Goal: Task Accomplishment & Management: Use online tool/utility

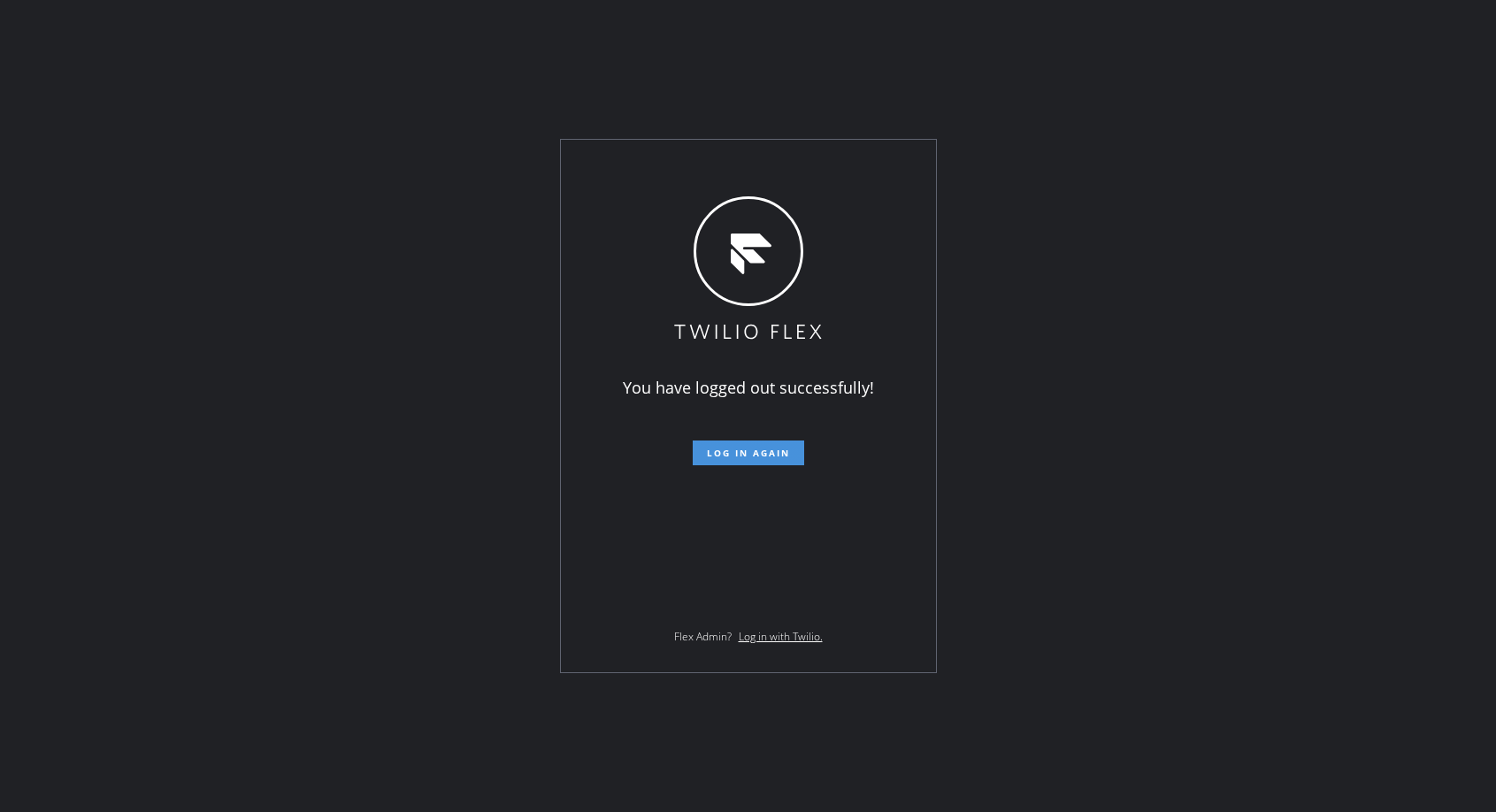
click at [782, 446] on button "Log in again" at bounding box center [748, 453] width 111 height 25
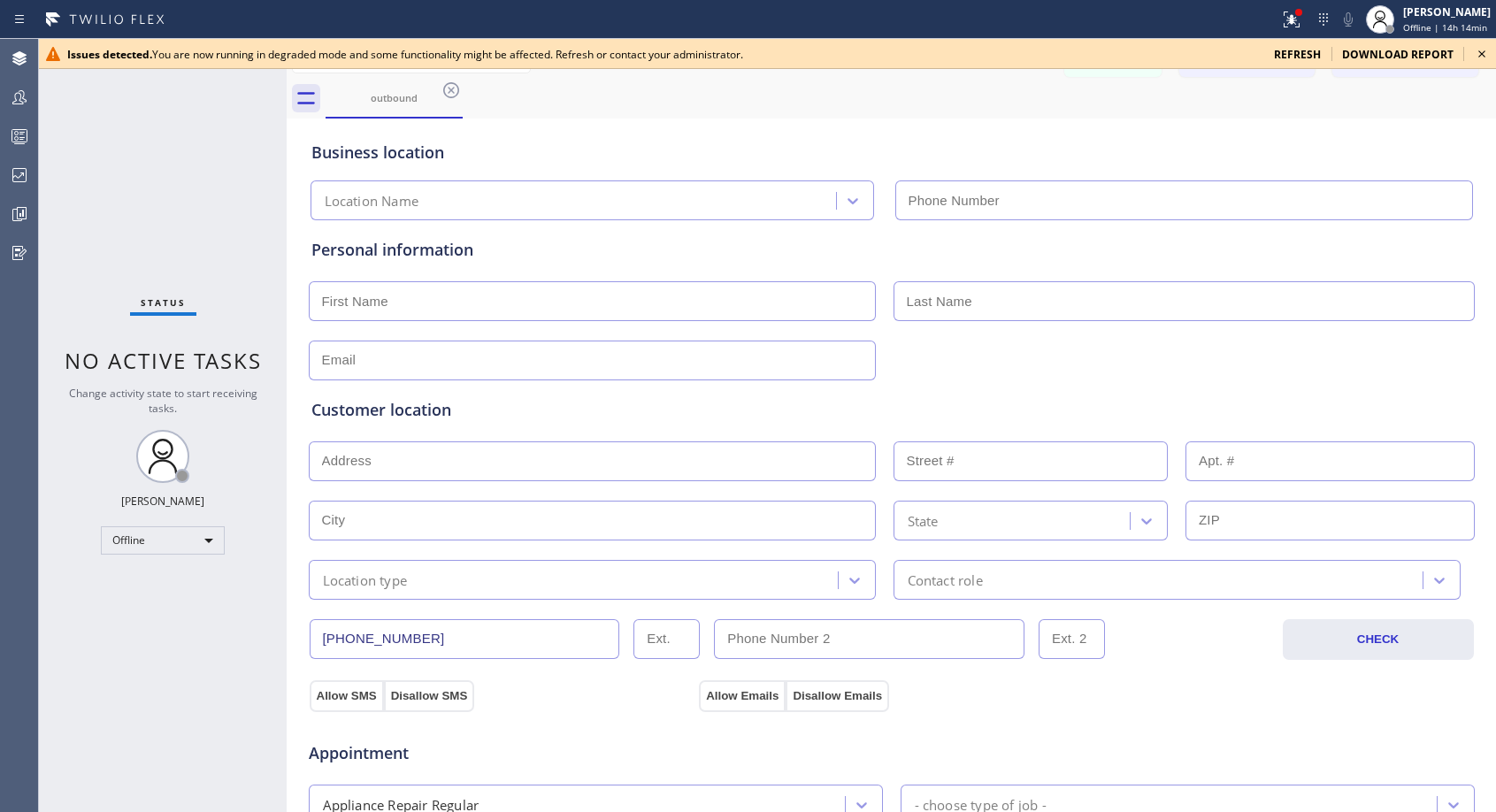
type input "[PHONE_NUMBER]"
click at [1488, 50] on icon at bounding box center [1481, 54] width 21 height 21
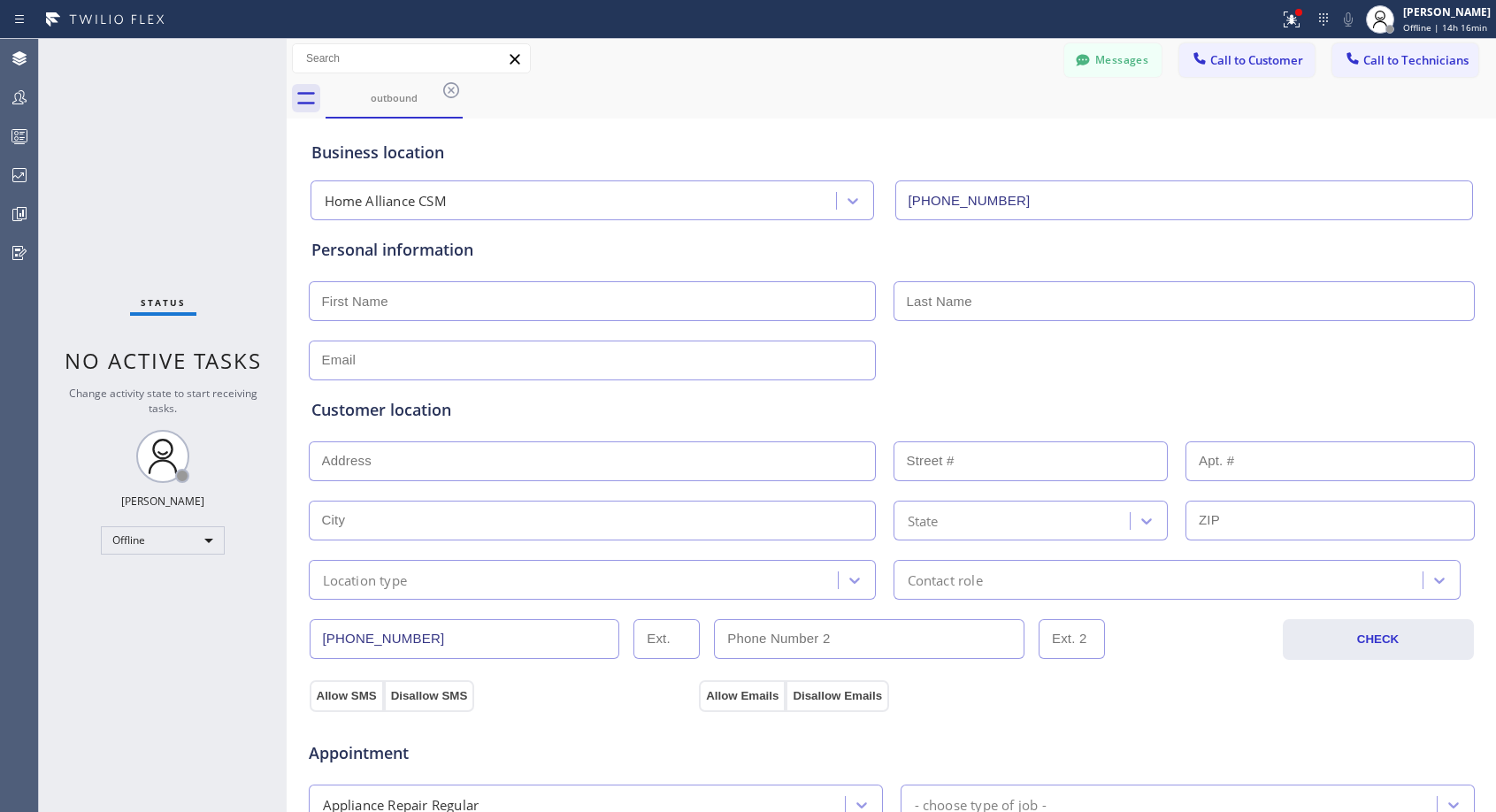
drag, startPoint x: 1035, startPoint y: 122, endPoint x: 618, endPoint y: 279, distance: 445.6
click at [1035, 122] on div "Business location Home Alliance CSM [PHONE_NUMBER]" at bounding box center [891, 168] width 1167 height 104
click at [184, 544] on div "Offline" at bounding box center [162, 539] width 124 height 28
click at [161, 610] on li "Unavailable" at bounding box center [161, 609] width 120 height 21
click at [451, 88] on icon at bounding box center [452, 90] width 21 height 21
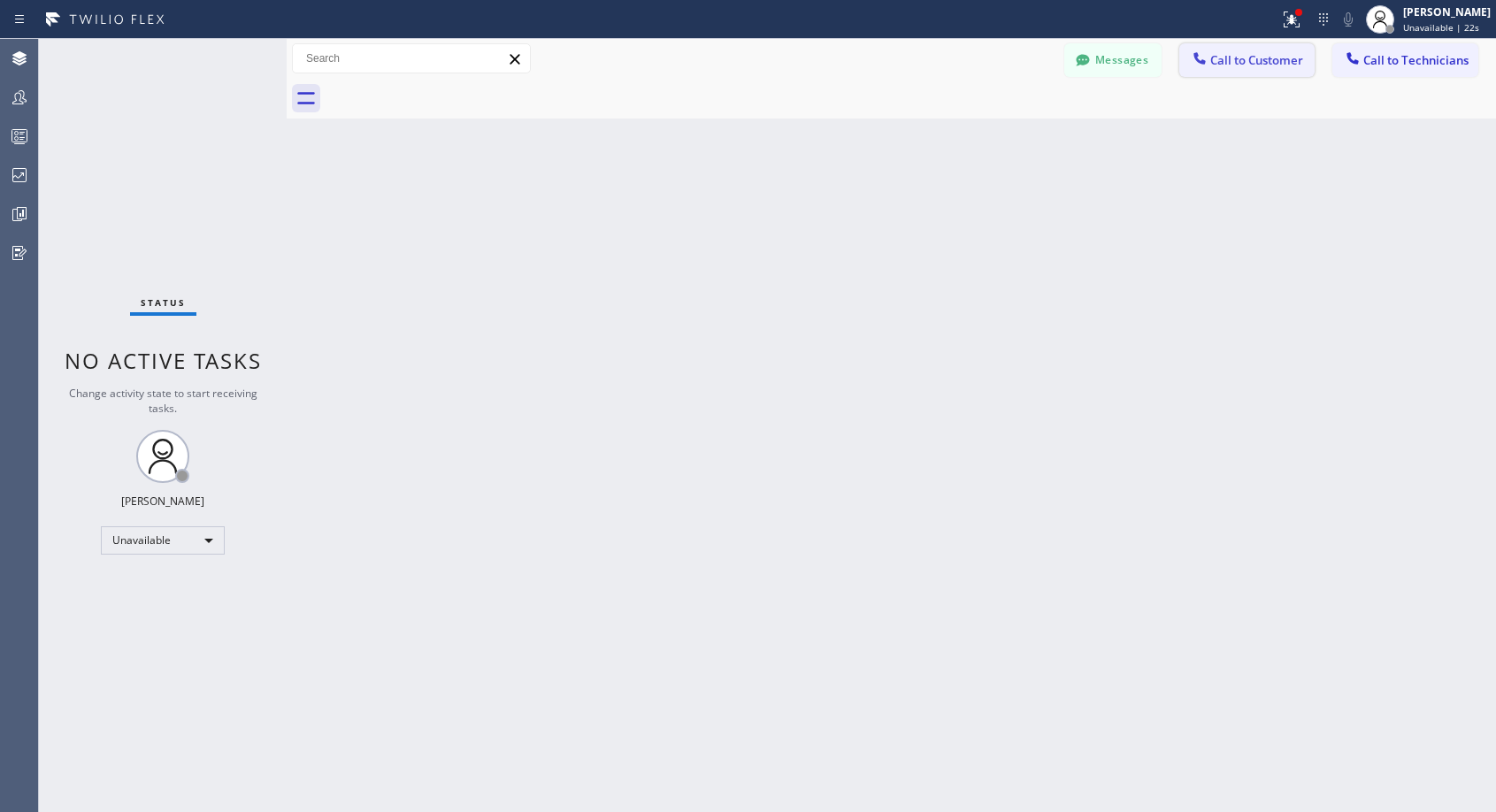
click at [1230, 54] on span "Call to Customer" at bounding box center [1256, 60] width 93 height 15
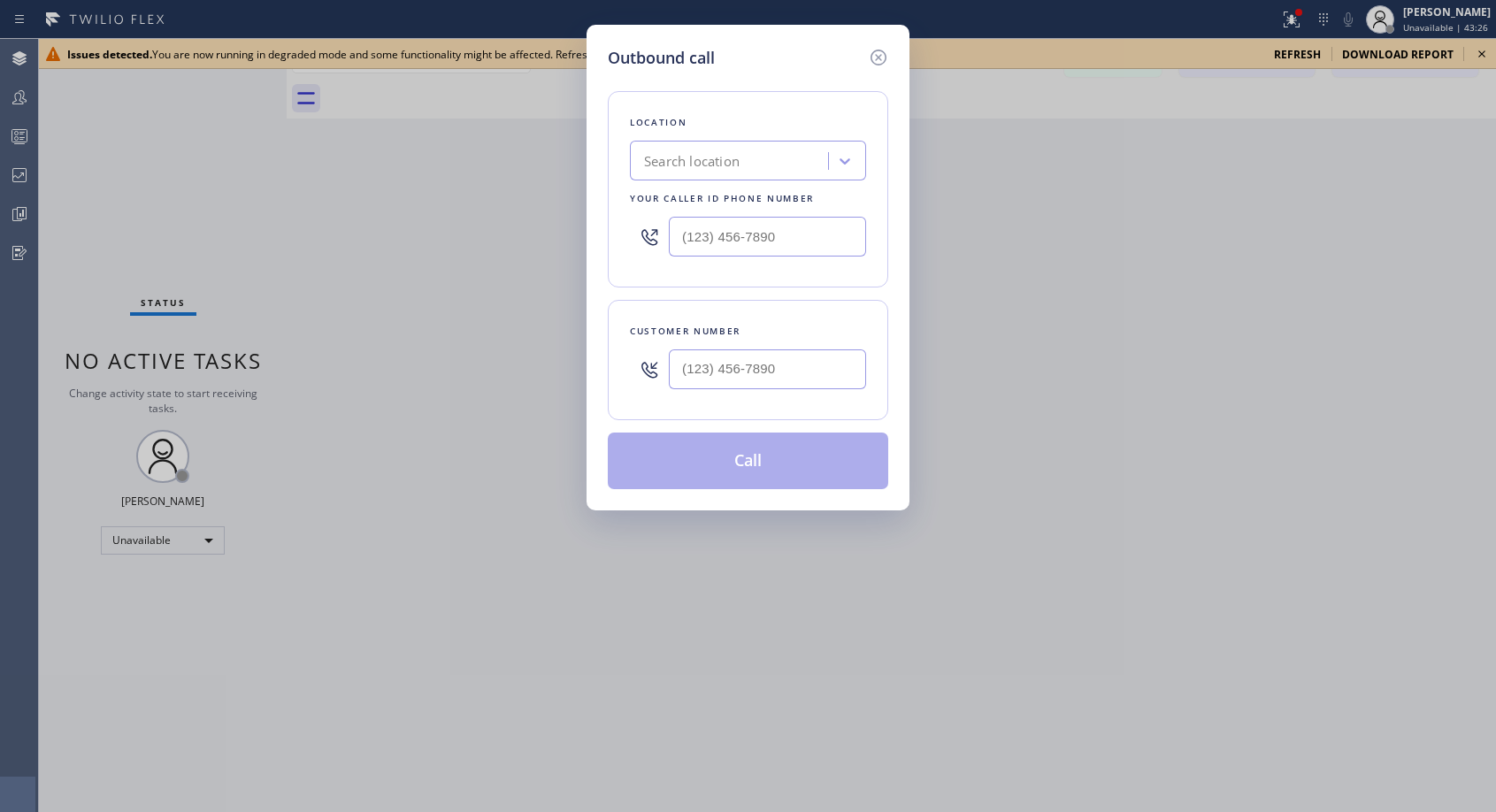
click at [1296, 305] on div "Outbound call Location Search location Your caller id phone number Customer num…" at bounding box center [748, 406] width 1496 height 812
click at [1480, 55] on div "Outbound call Location Search location Your caller id phone number Customer num…" at bounding box center [748, 406] width 1496 height 812
click at [876, 57] on icon at bounding box center [878, 57] width 15 height 15
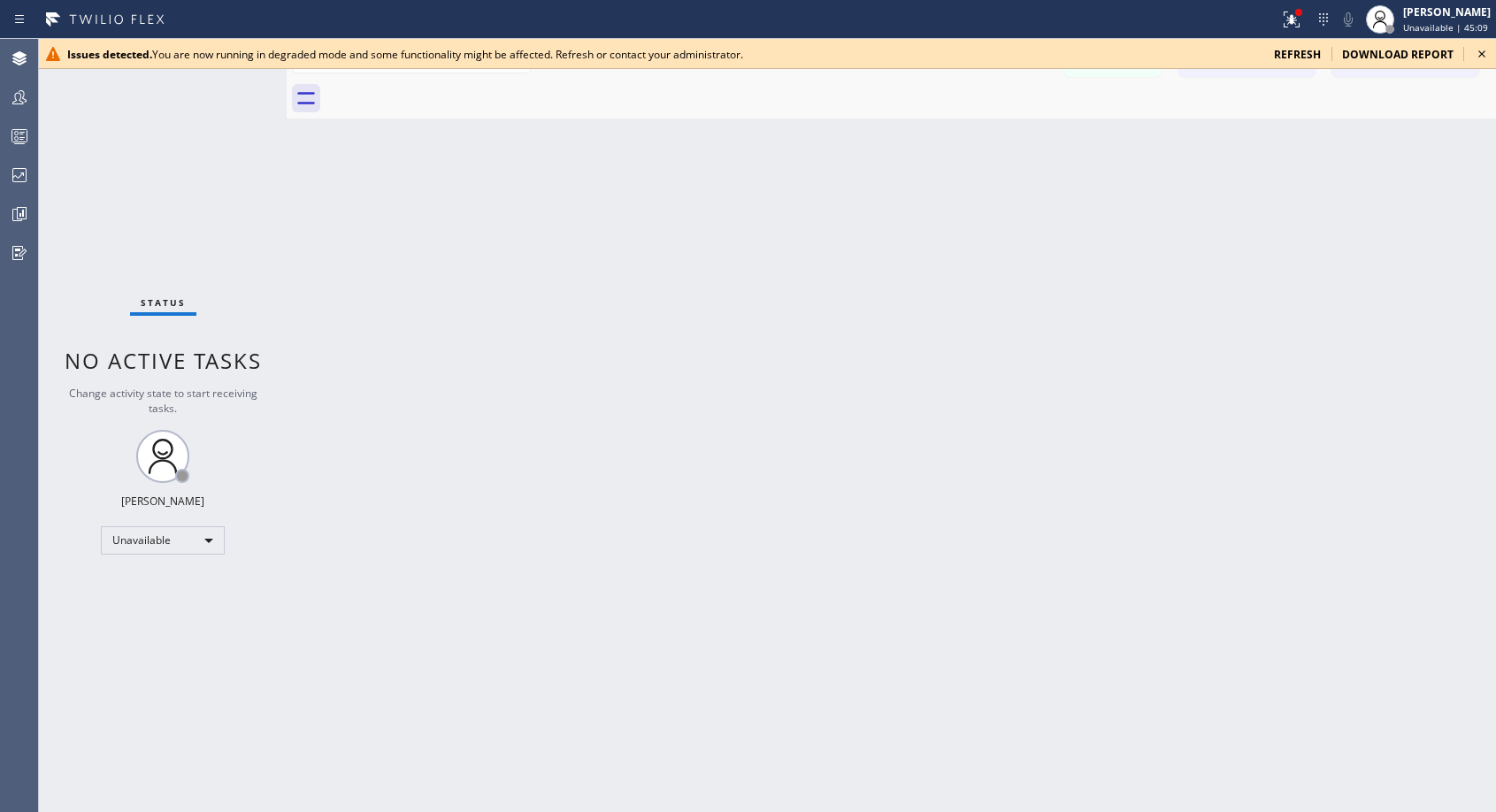
click at [1484, 53] on icon at bounding box center [1481, 54] width 21 height 21
click at [764, 208] on div "Back to Dashboard Change Sender ID Customers Technicians NH [PERSON_NAME] [DATE…" at bounding box center [891, 424] width 1209 height 772
click at [1488, 53] on icon at bounding box center [1481, 54] width 21 height 21
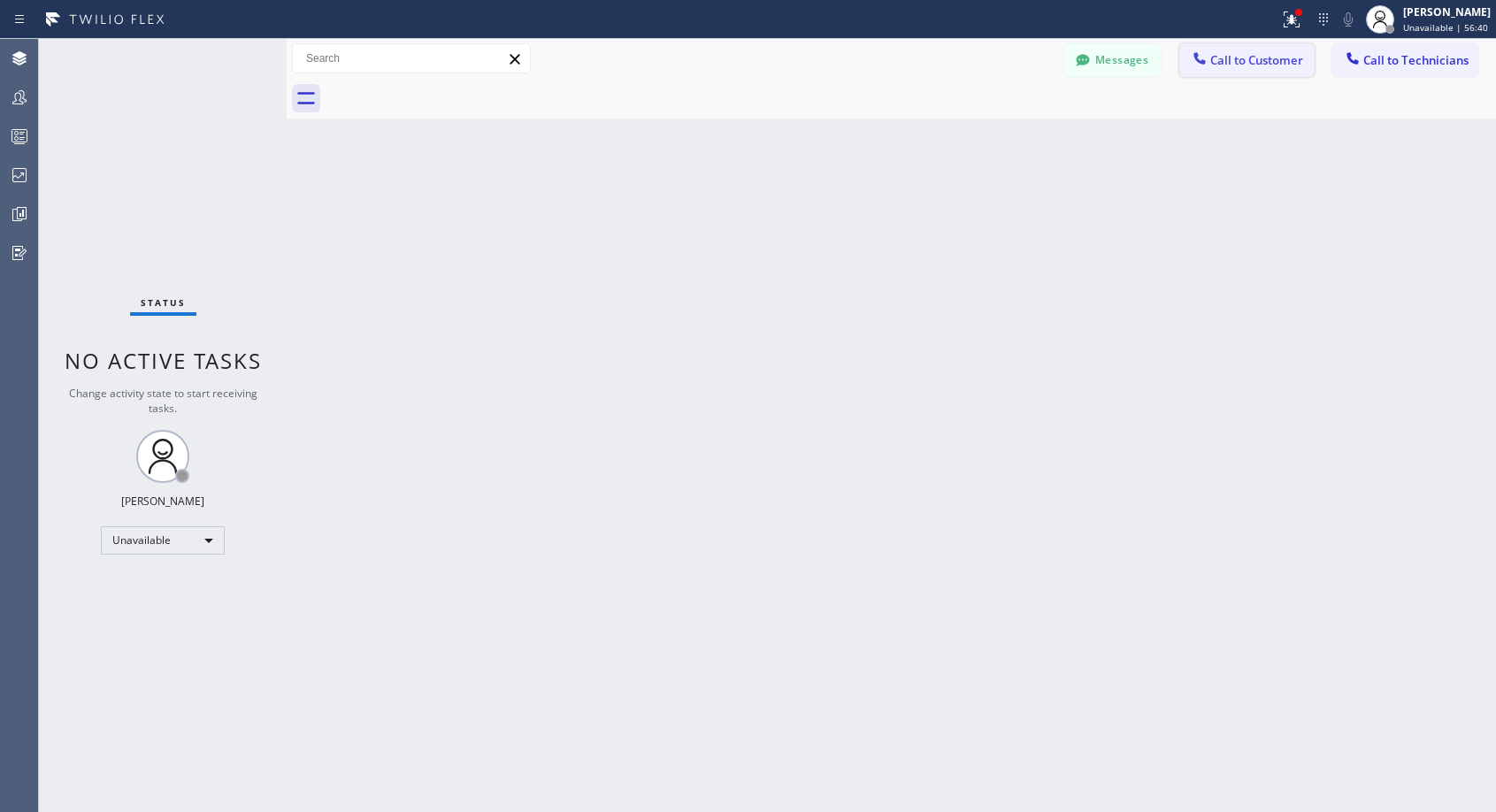
click at [1216, 69] on button "Call to Customer" at bounding box center [1247, 60] width 135 height 34
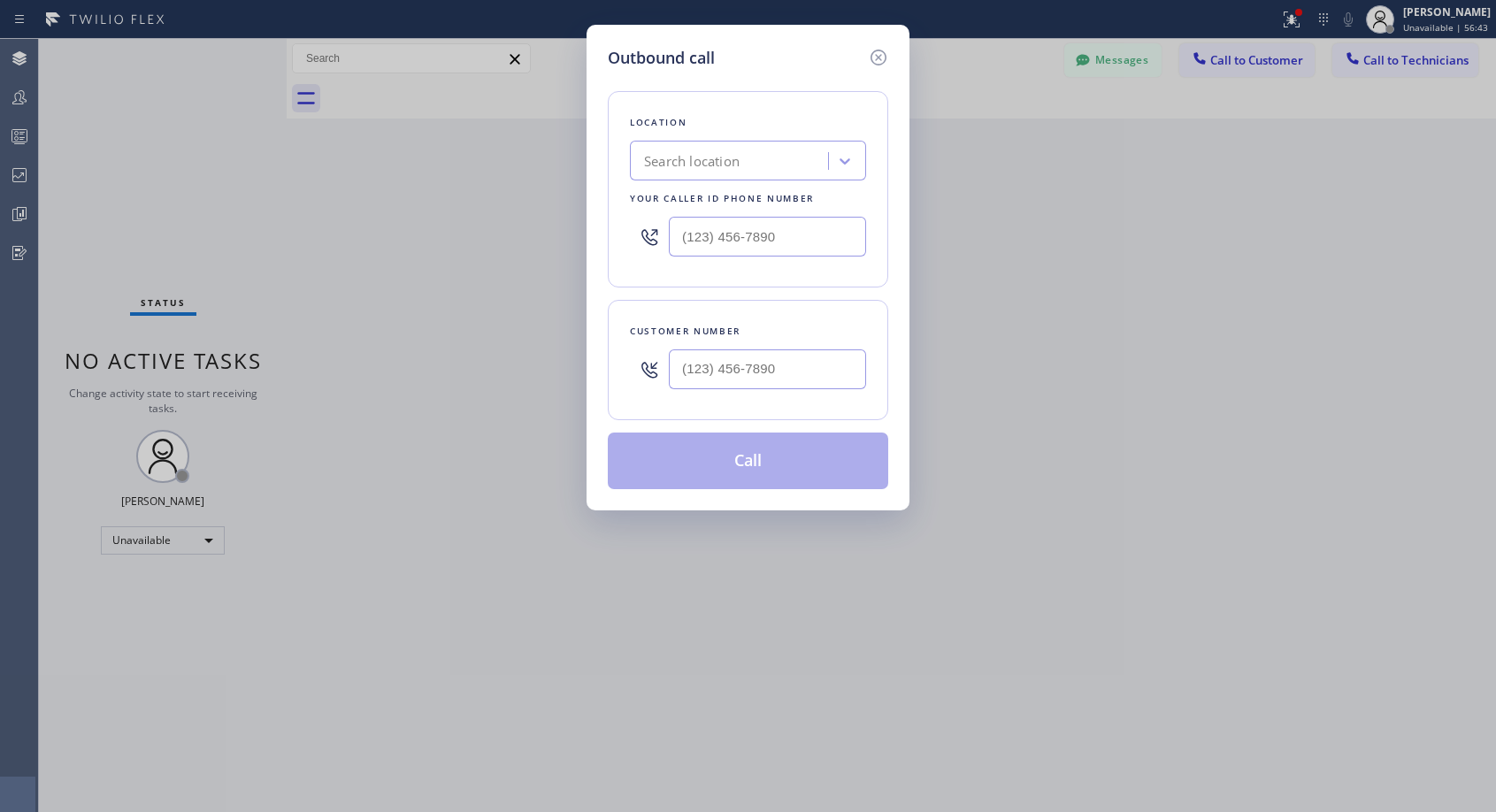
click at [664, 236] on div at bounding box center [649, 236] width 39 height 57
click at [686, 228] on input "(___) ___-____" at bounding box center [768, 236] width 197 height 40
paste input "818) 614-5337"
type input "[PHONE_NUMBER]"
click at [698, 368] on input "(___) ___-____" at bounding box center [768, 368] width 197 height 40
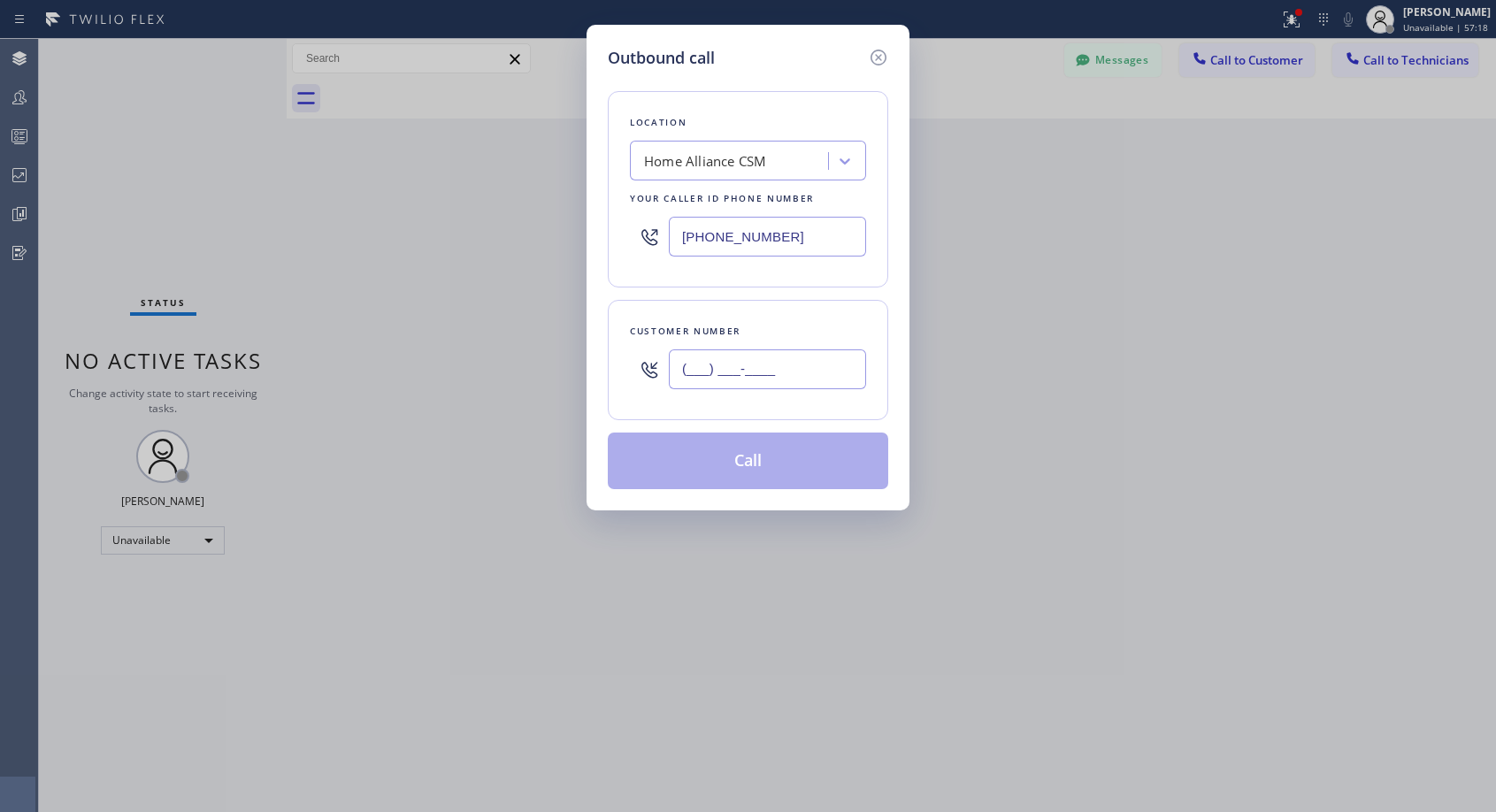
paste input "626) 235-1729"
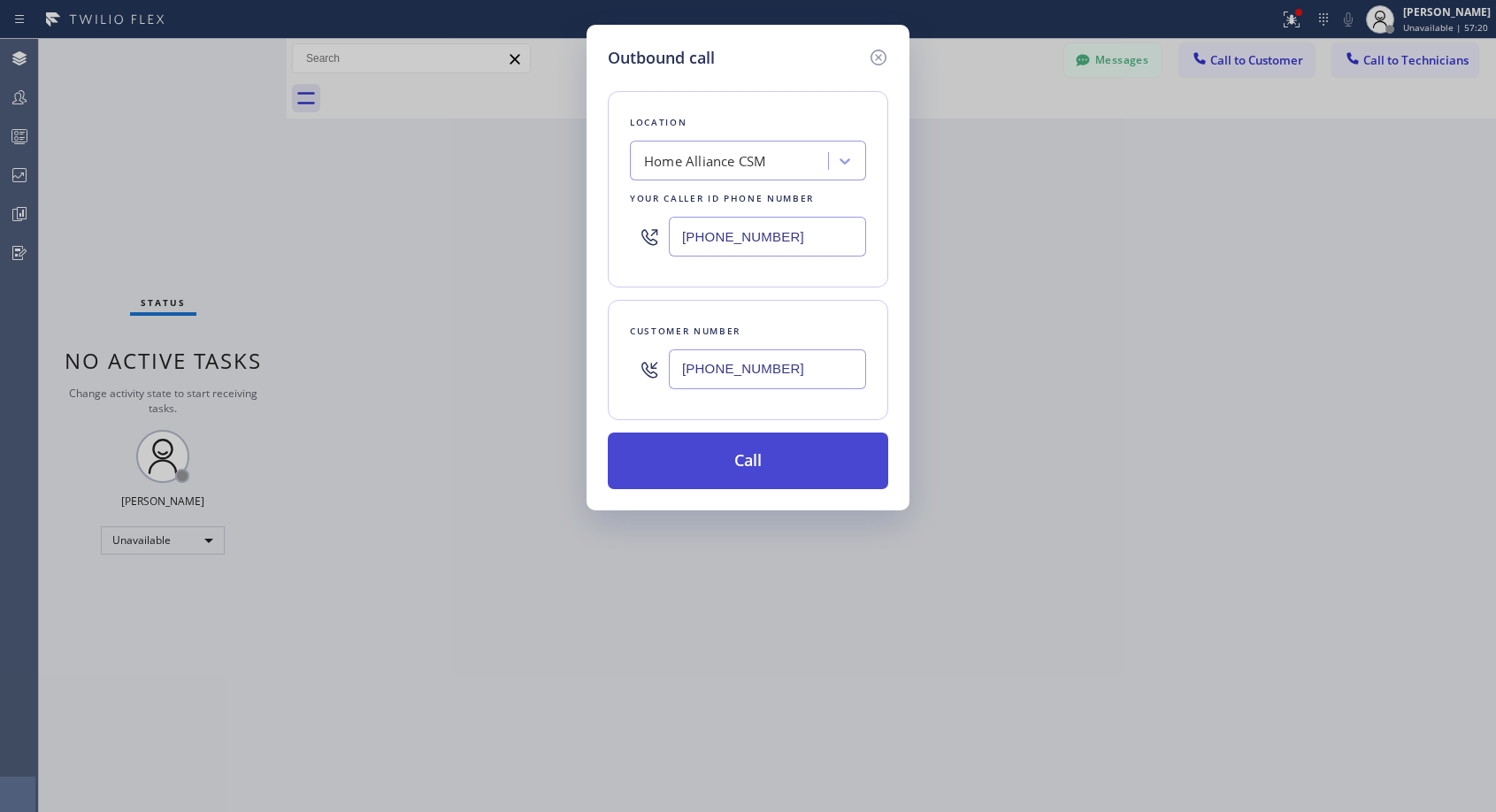
click at [726, 459] on button "Call" at bounding box center [748, 460] width 280 height 57
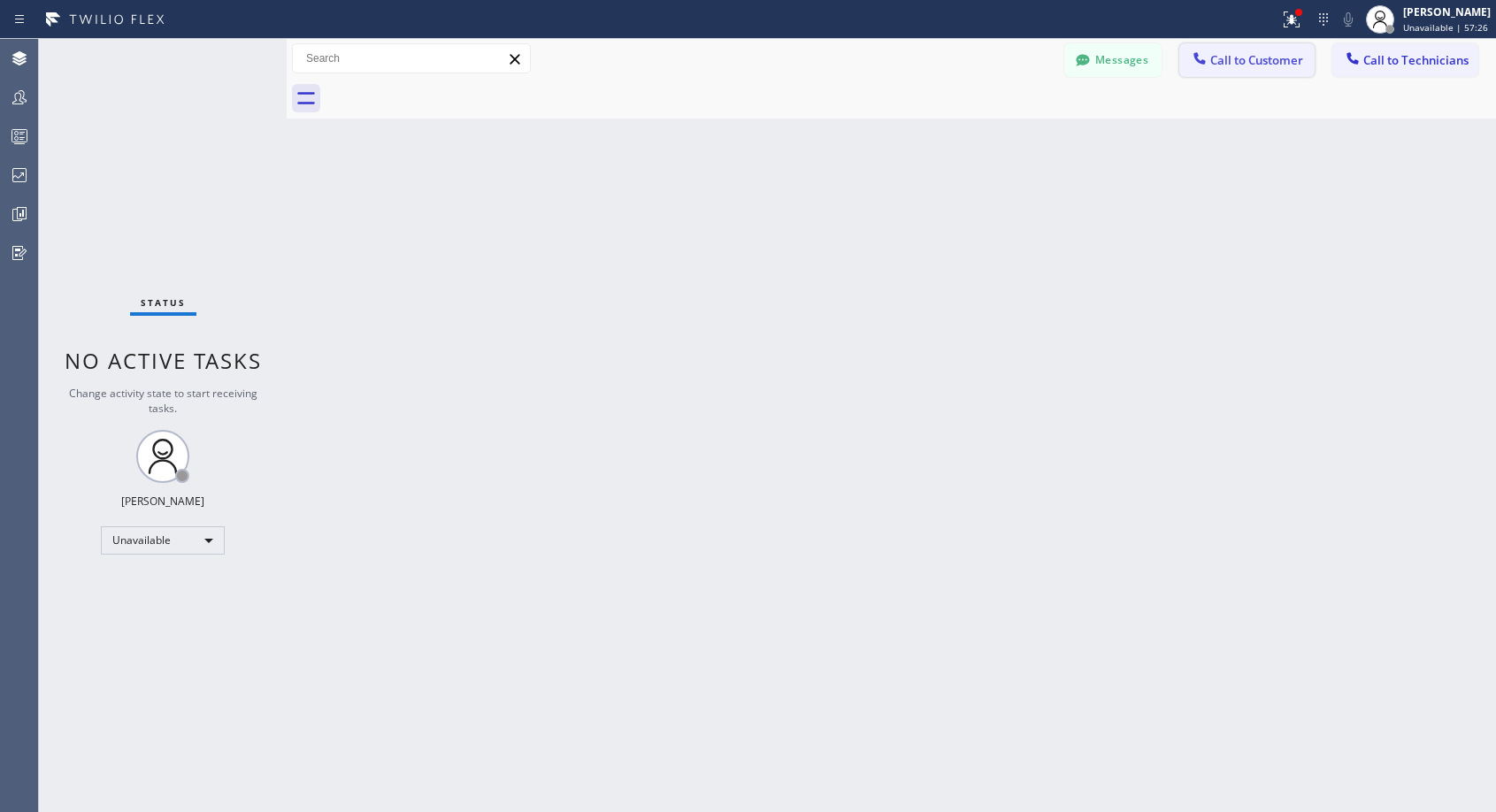
click at [1226, 62] on span "Call to Customer" at bounding box center [1256, 60] width 93 height 15
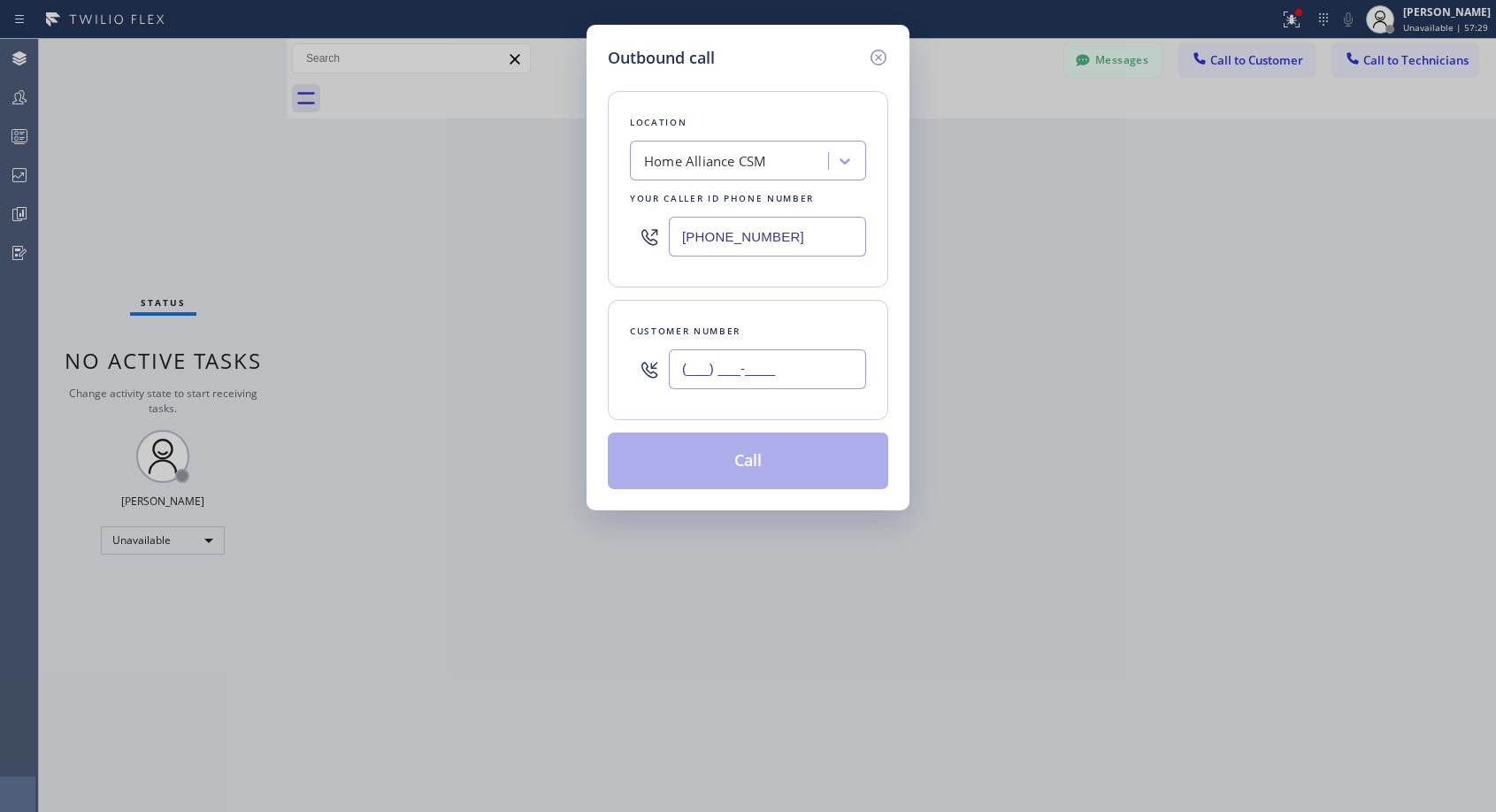
click at [690, 365] on input "(___) ___-____" at bounding box center [768, 368] width 197 height 40
paste input "626) 235-1729"
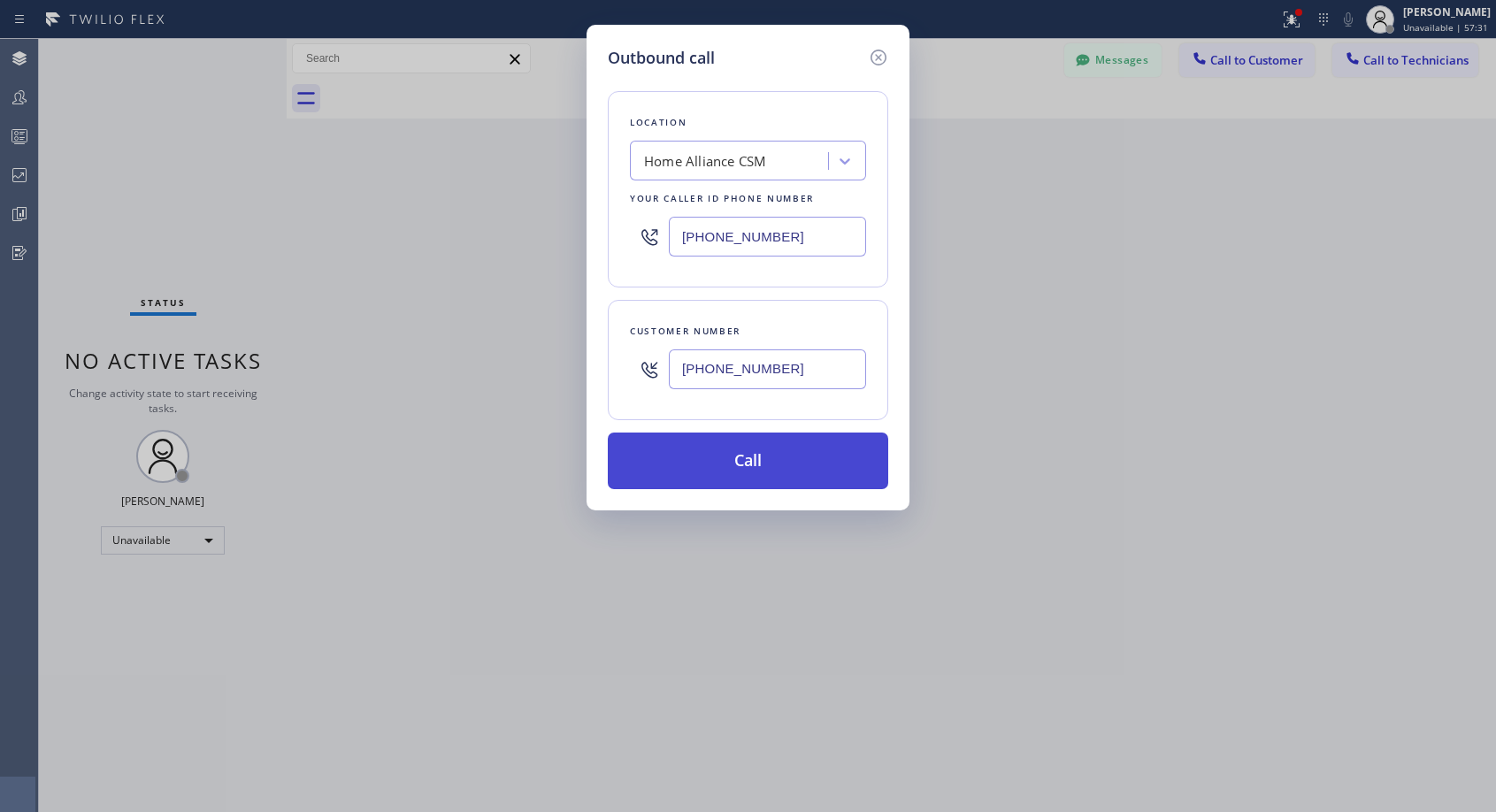
type input "[PHONE_NUMBER]"
click at [720, 455] on button "Call" at bounding box center [748, 460] width 280 height 57
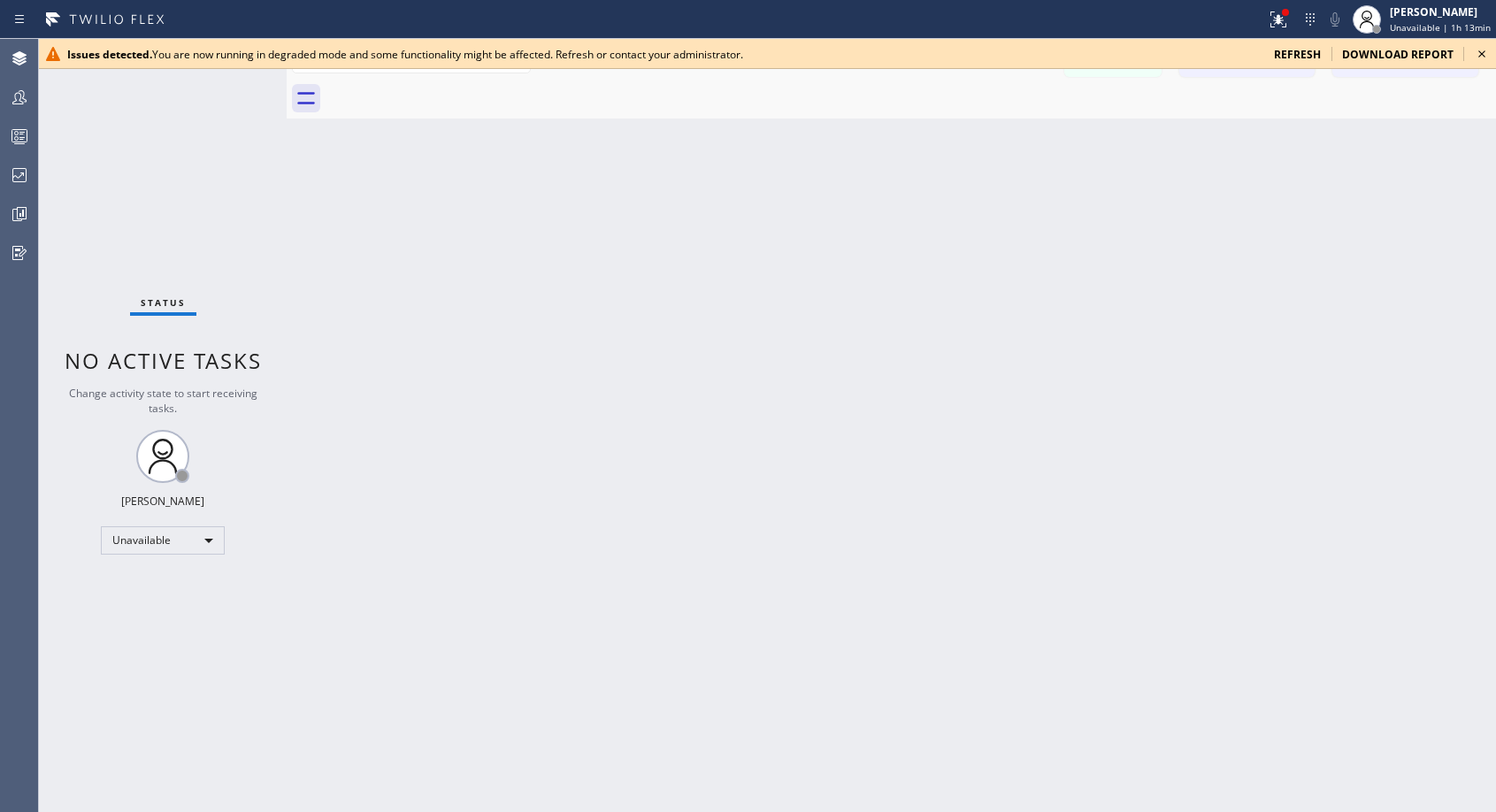
click at [1486, 54] on icon at bounding box center [1481, 54] width 21 height 21
click at [1485, 53] on icon at bounding box center [1481, 54] width 21 height 21
click at [1480, 51] on icon at bounding box center [1481, 54] width 21 height 21
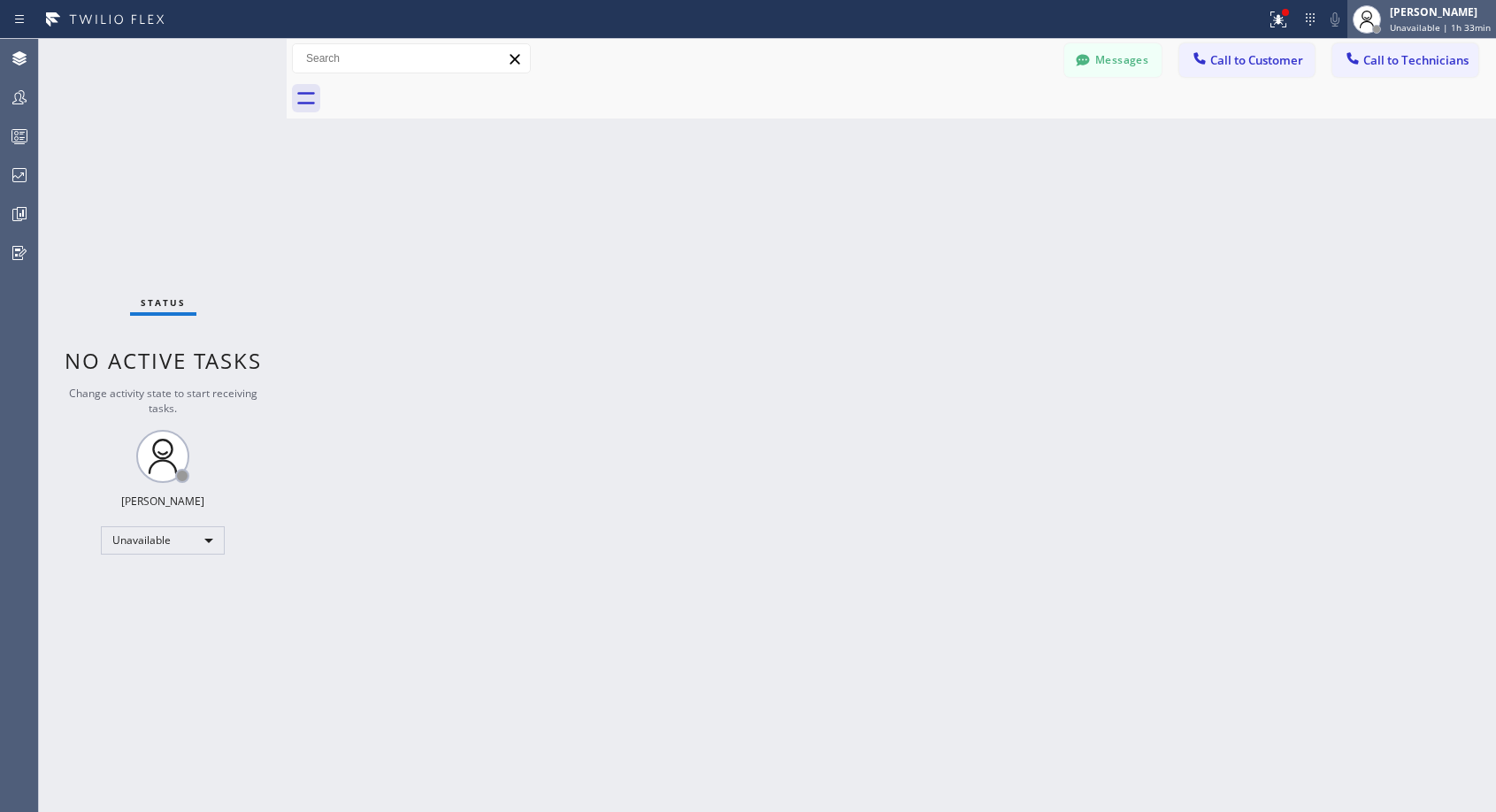
click at [1428, 26] on span "Unavailable | 1h 33min" at bounding box center [1440, 27] width 101 height 13
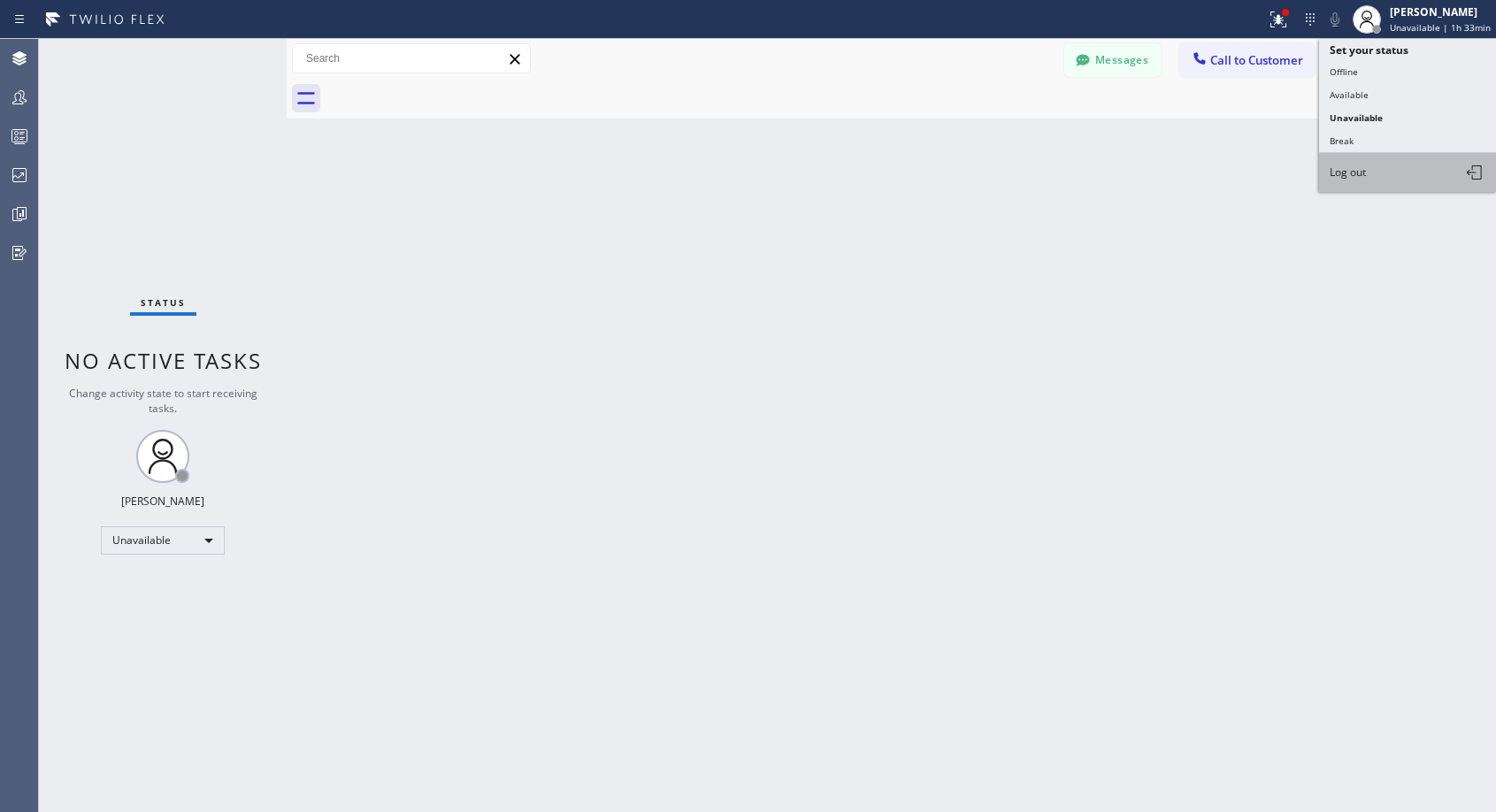
click at [1348, 162] on button "Log out" at bounding box center [1407, 172] width 177 height 39
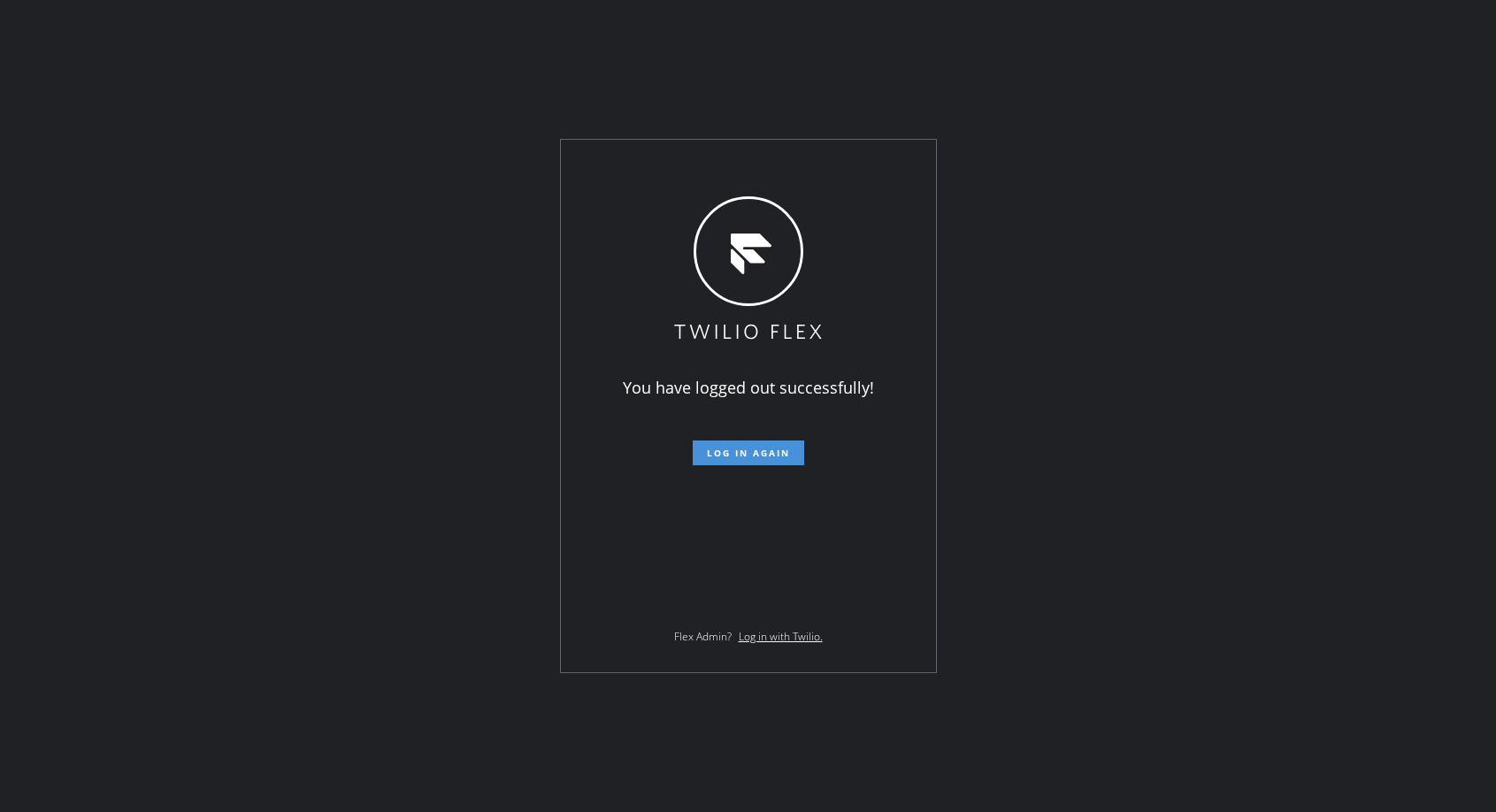
click at [777, 450] on span "Log in again" at bounding box center [748, 452] width 83 height 13
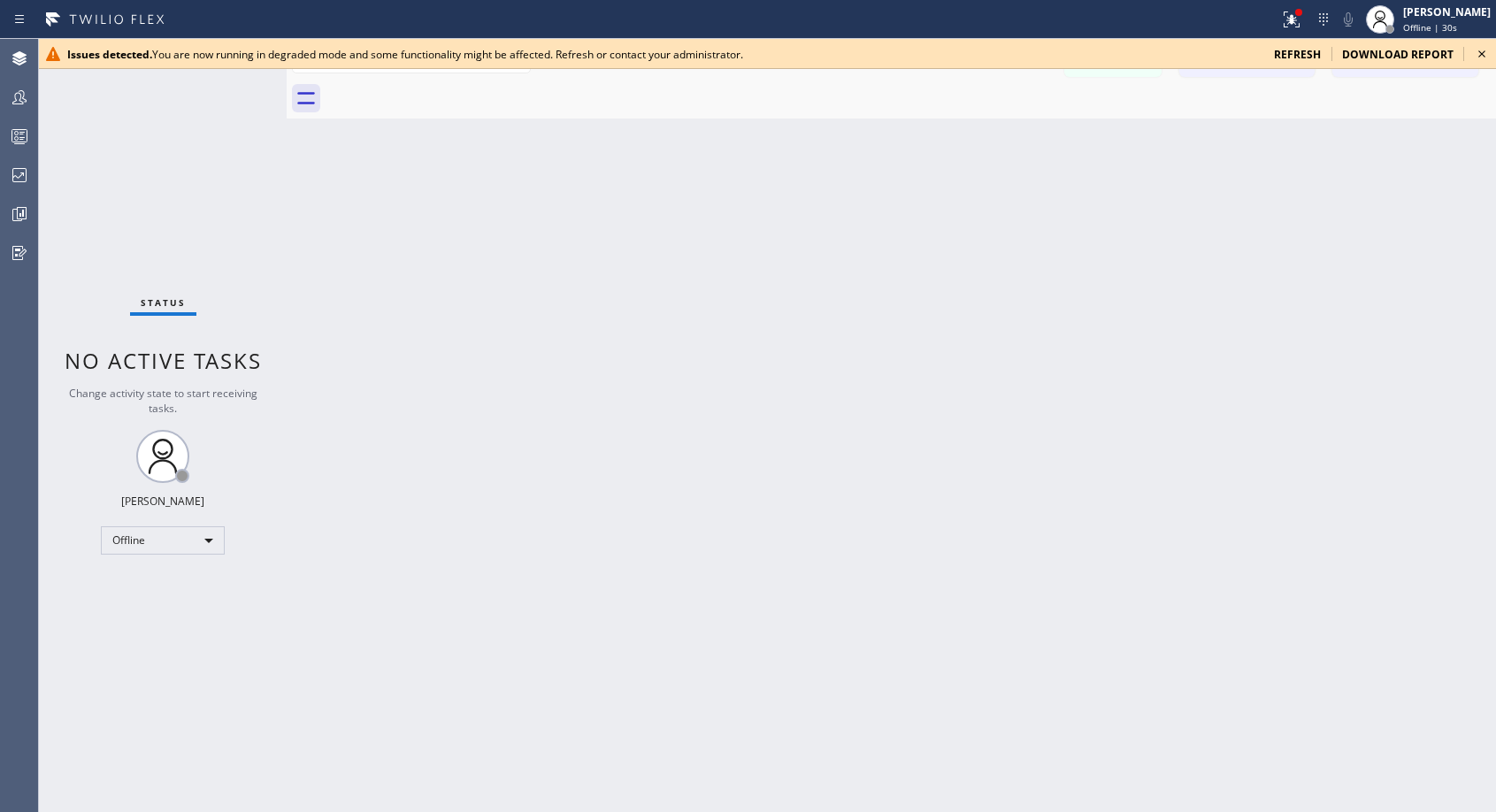
click at [1478, 56] on icon at bounding box center [1481, 54] width 21 height 21
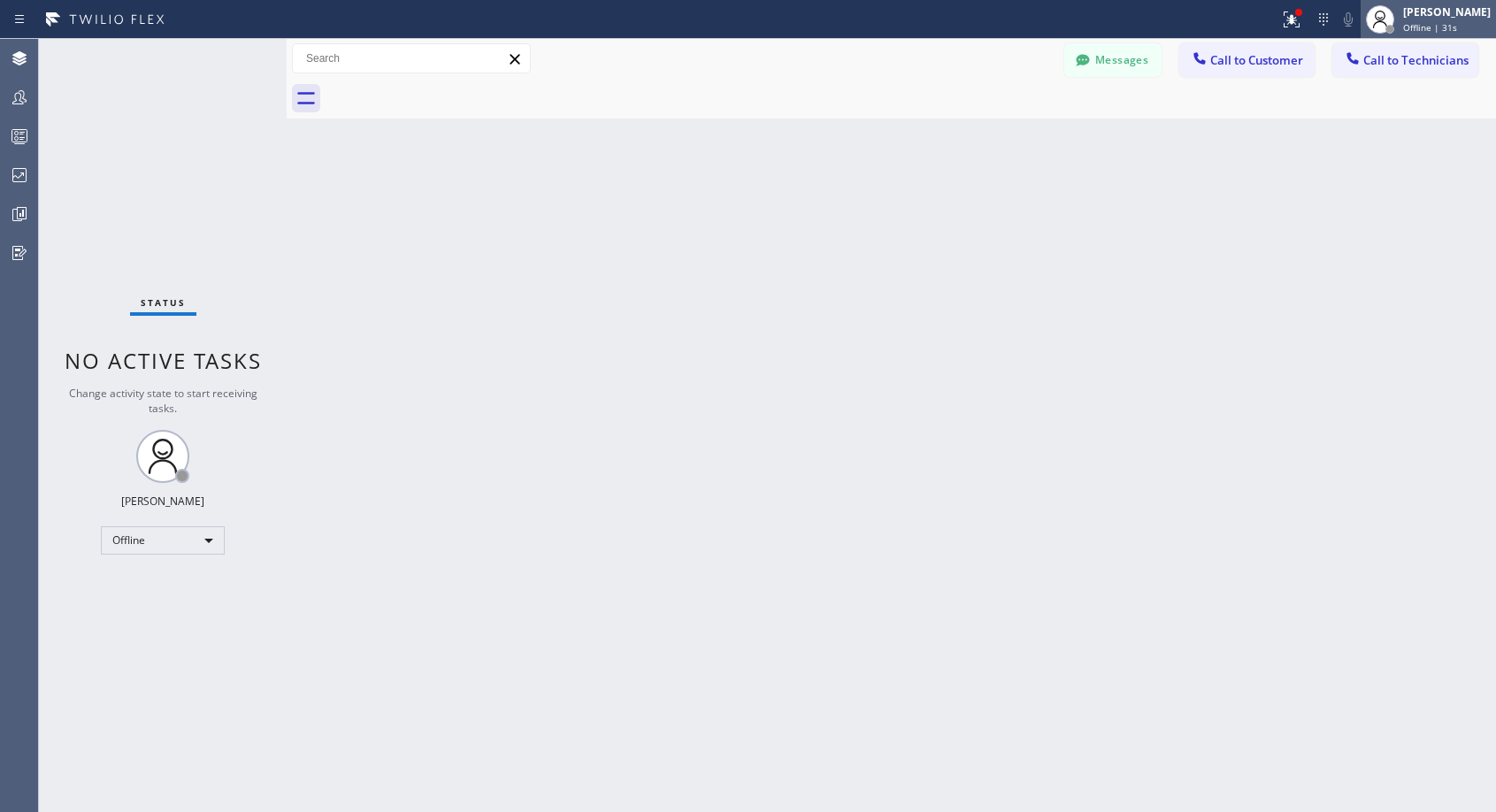
click at [1391, 19] on icon at bounding box center [1380, 19] width 21 height 21
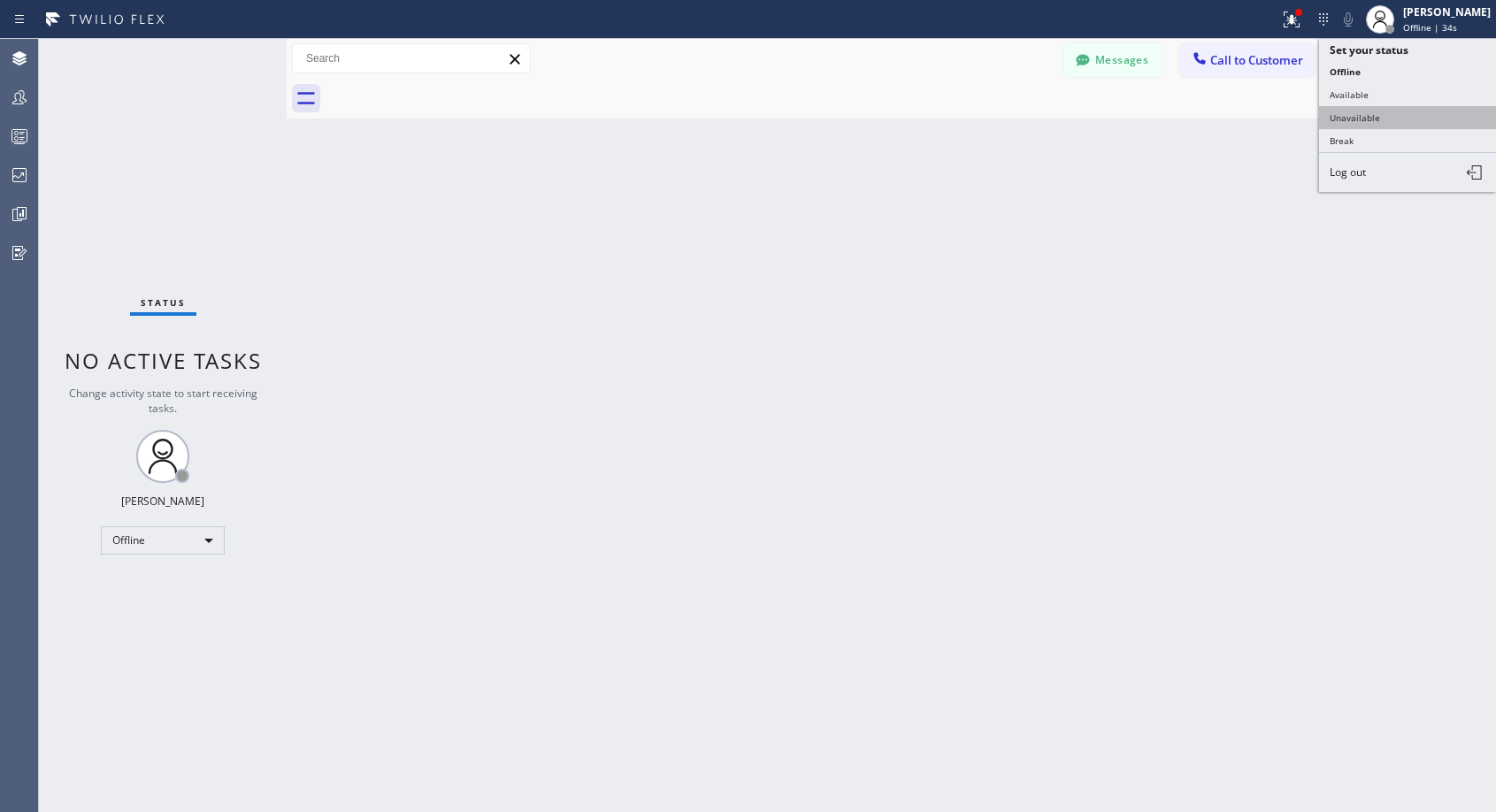
click at [1364, 114] on button "Unavailable" at bounding box center [1407, 118] width 177 height 23
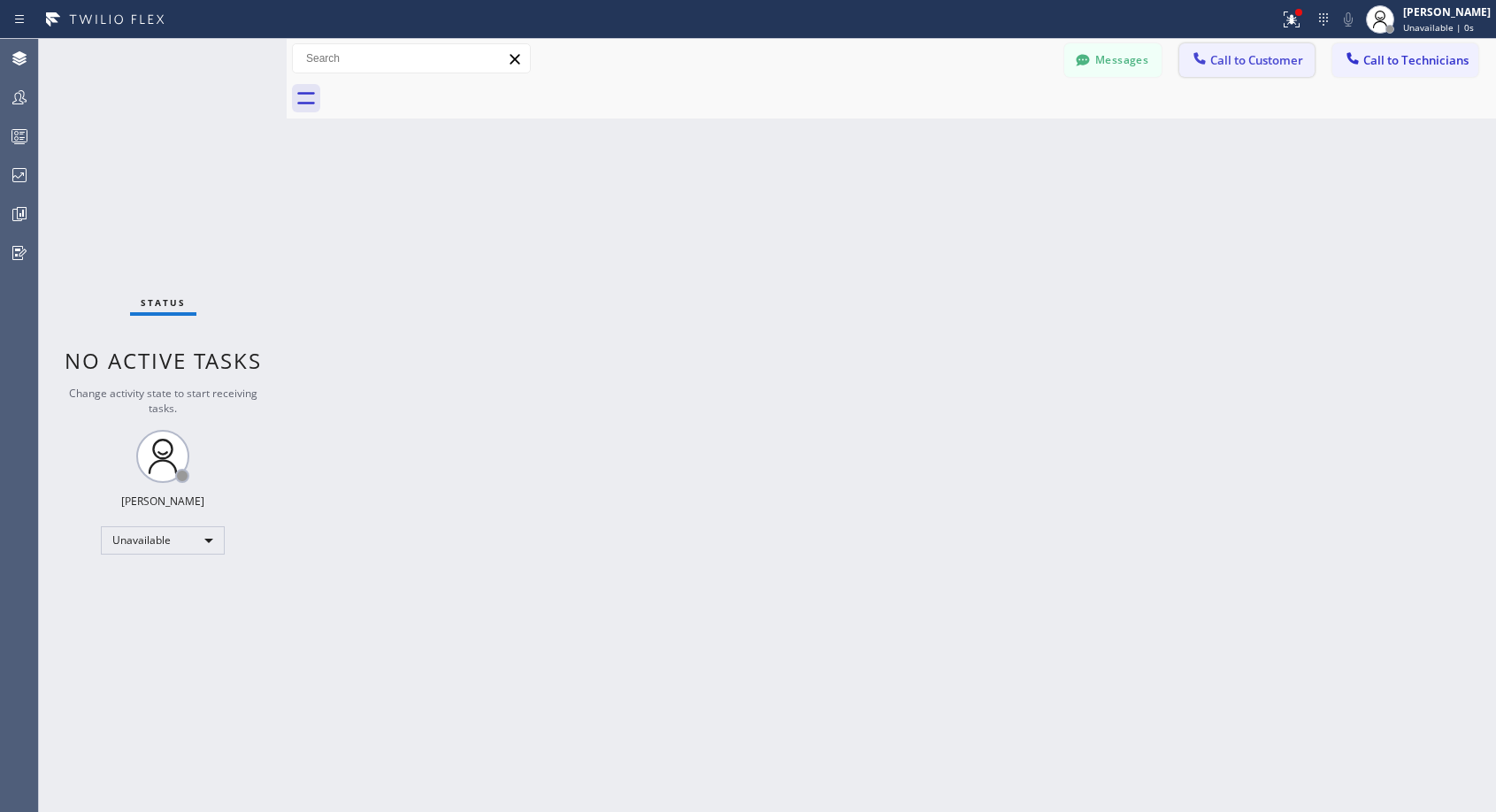
click at [1270, 51] on button "Call to Customer" at bounding box center [1247, 60] width 135 height 34
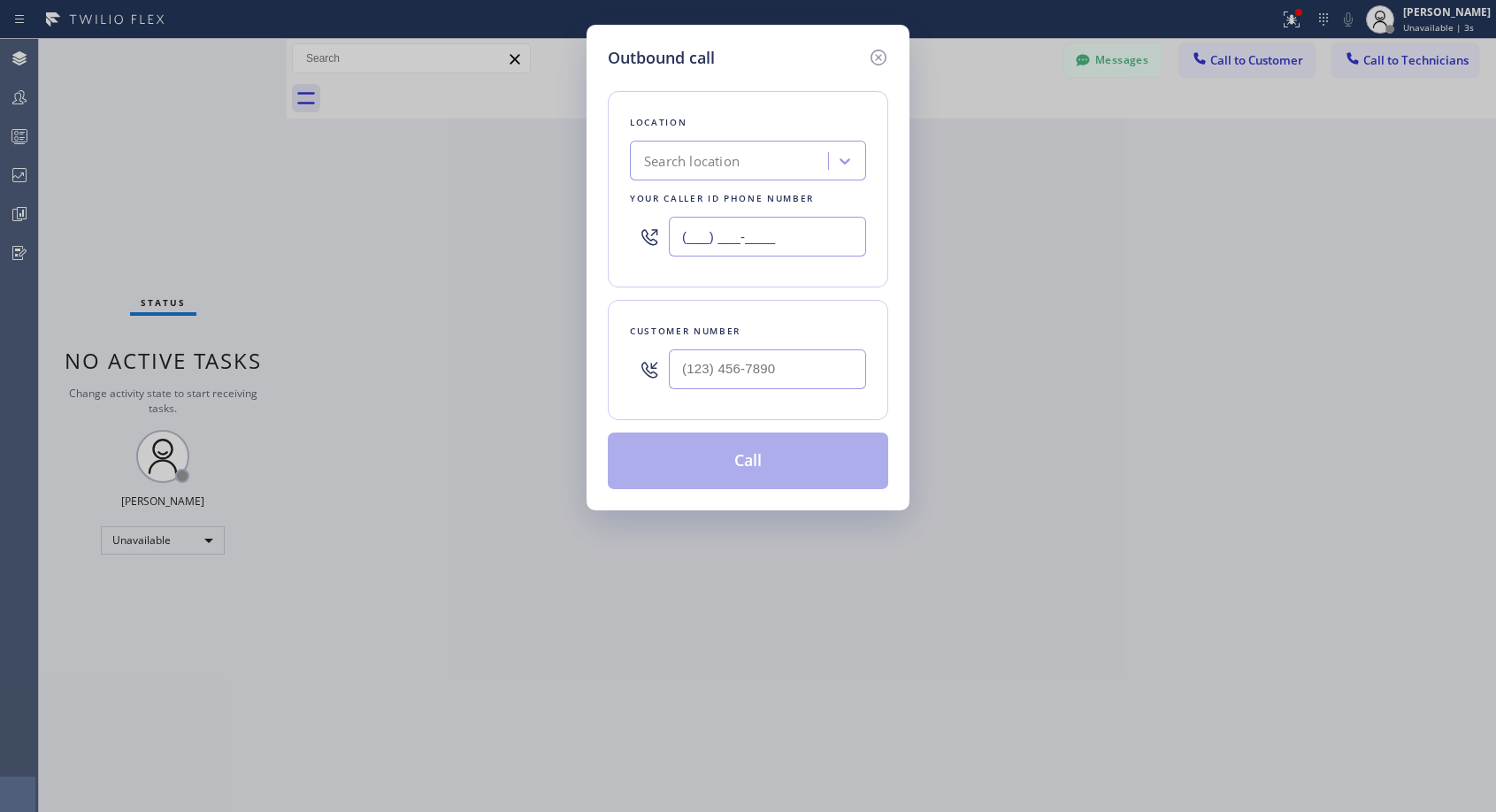
click at [696, 233] on input "(___) ___-____" at bounding box center [768, 236] width 197 height 40
paste input "818) 614-5337"
type input "[PHONE_NUMBER]"
click at [692, 365] on input "(___) ___-____" at bounding box center [768, 368] width 197 height 40
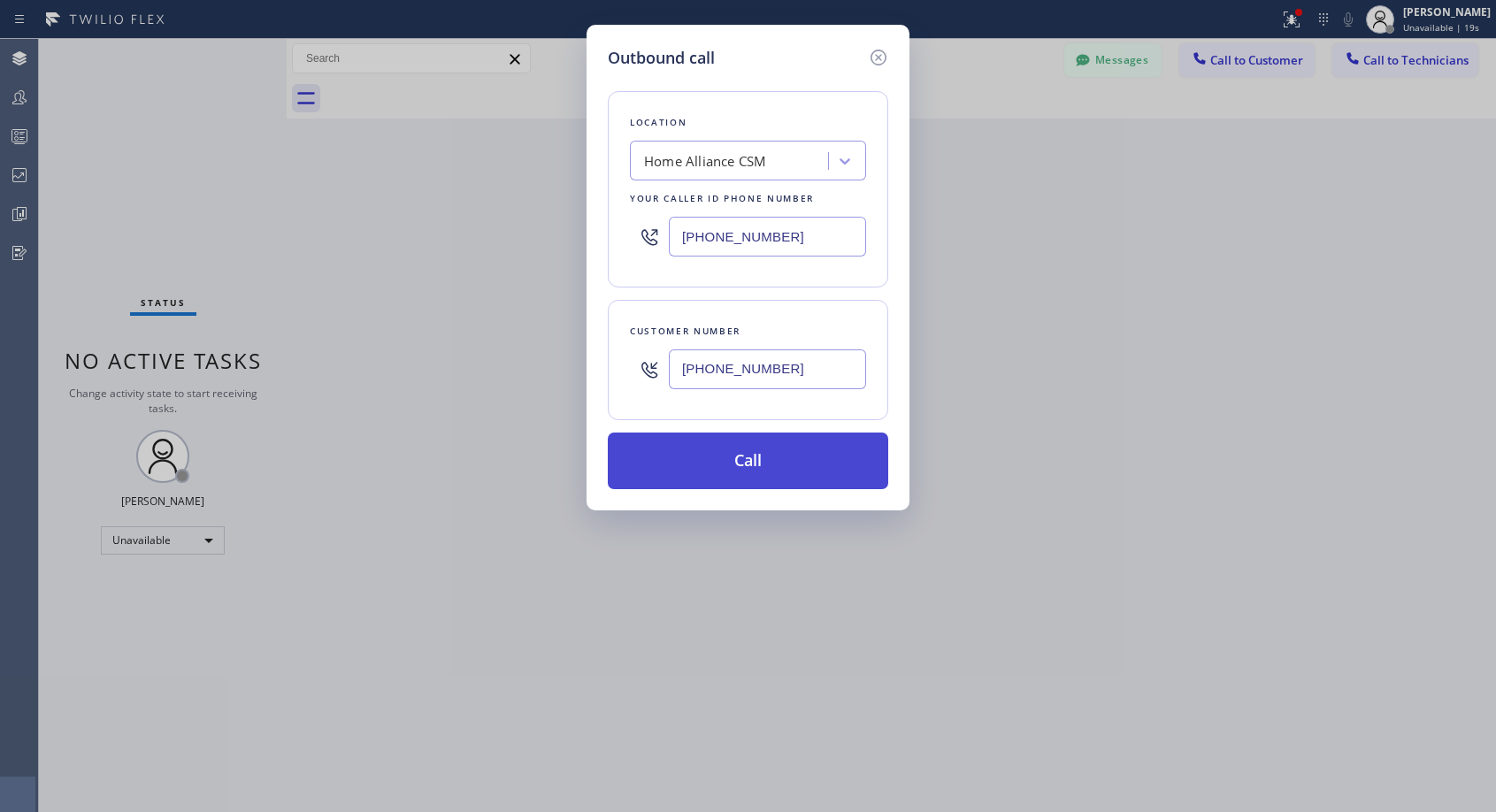
type input "(916) 612-3304"
click at [784, 450] on button "Call" at bounding box center [748, 460] width 280 height 57
